Goal: Connect with others: Connect with others

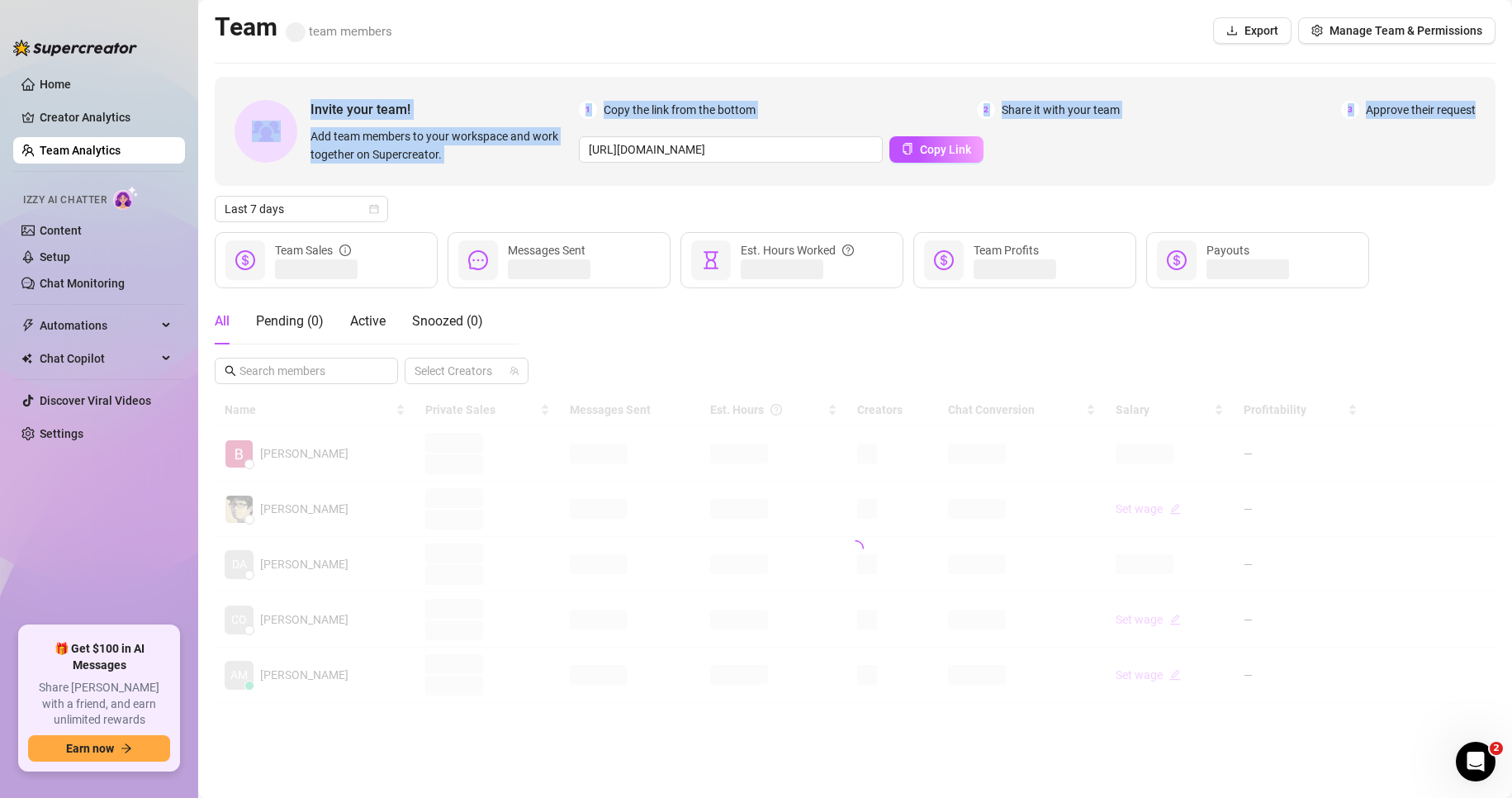
drag, startPoint x: 229, startPoint y: 66, endPoint x: 910, endPoint y: 182, distance: 690.8
click at [889, 175] on main "Team team members Export Manage Team & Permissions Invite your team! Add team m…" at bounding box center [855, 399] width 1314 height 798
click at [1098, 168] on div "Invite your team! Add team members to your workspace and work together on Super…" at bounding box center [855, 131] width 1281 height 109
drag, startPoint x: 1206, startPoint y: 154, endPoint x: 206, endPoint y: 33, distance: 1007.3
click at [208, 33] on main "Team team members Export Manage Team & Permissions Invite your team! Add team m…" at bounding box center [855, 399] width 1314 height 798
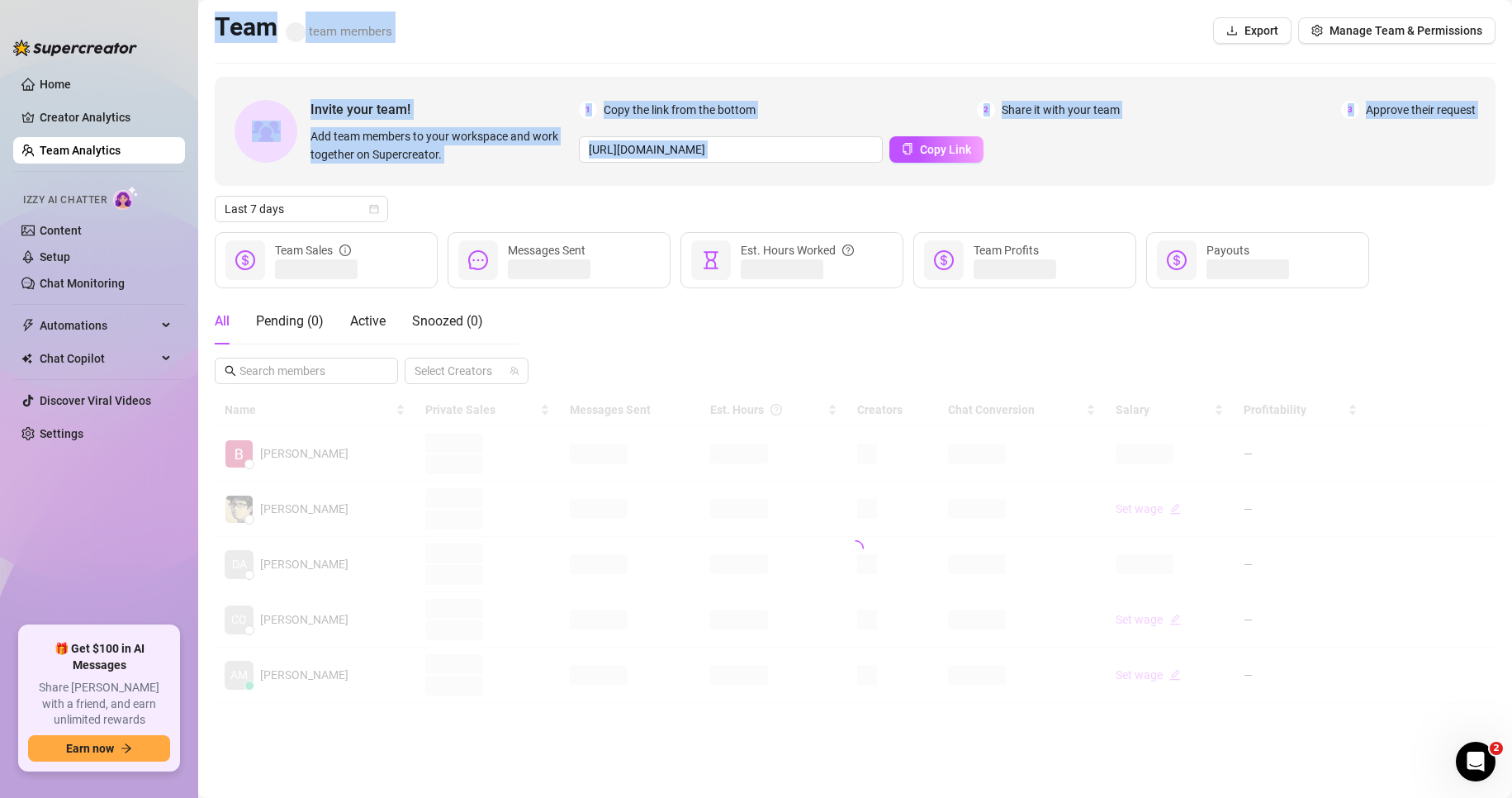
click at [231, 42] on h2 "Team team members" at bounding box center [304, 27] width 178 height 32
drag, startPoint x: 207, startPoint y: 12, endPoint x: 1258, endPoint y: 220, distance: 1071.4
click at [1251, 220] on main "Team team members Export Manage Team & Permissions Invite your team! Add team m…" at bounding box center [855, 399] width 1314 height 798
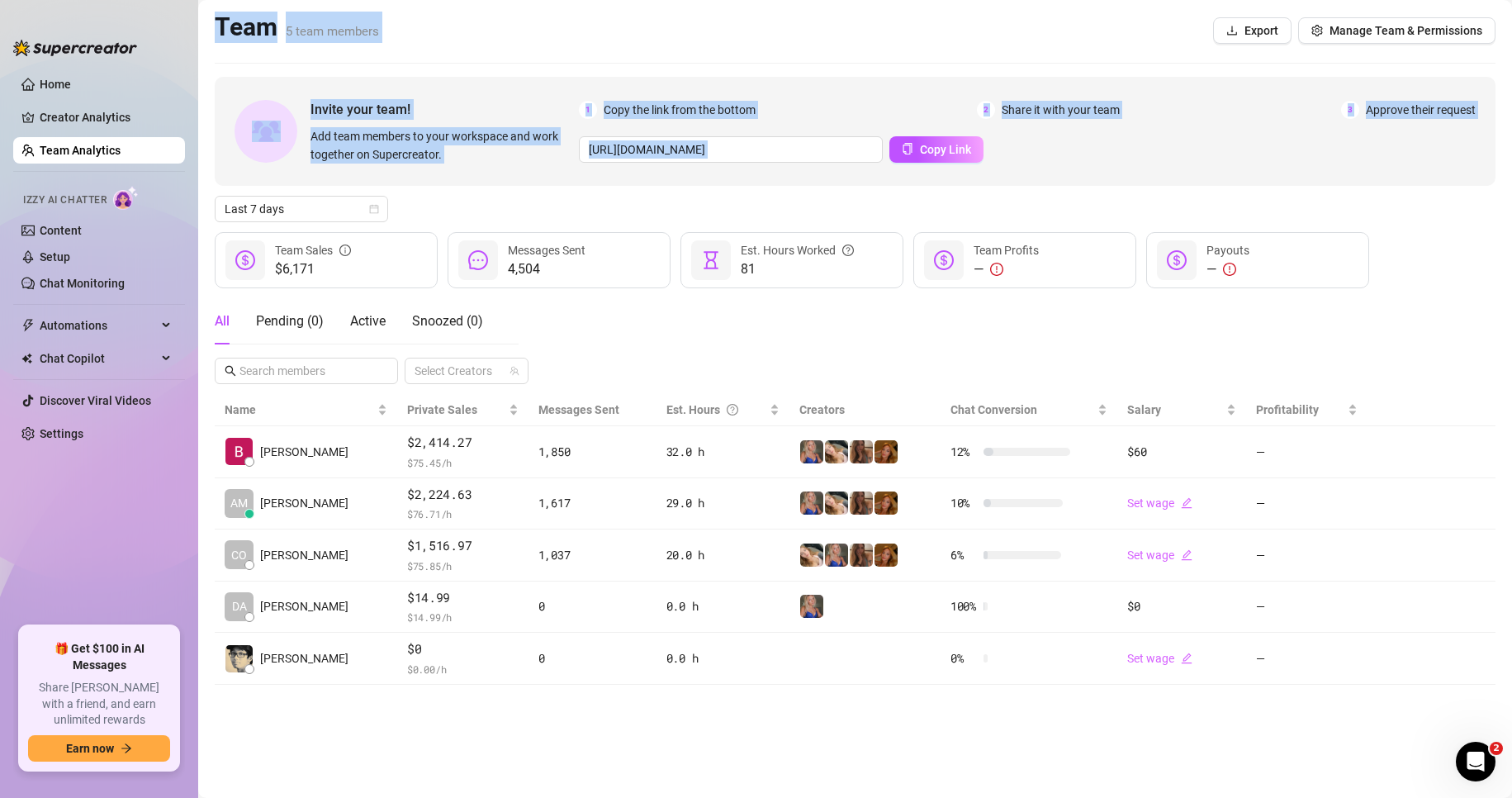
click at [1211, 187] on div "Invite your team! Add team members to your workspace and work together on Super…" at bounding box center [855, 380] width 1281 height 608
